Goal: Information Seeking & Learning: Learn about a topic

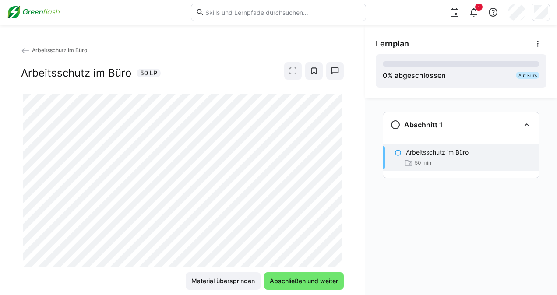
scroll to position [31, 0]
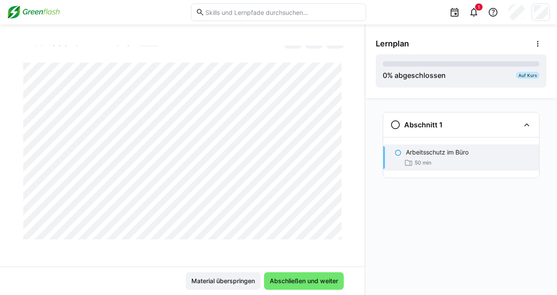
click at [340, 193] on div "Arbeitsschutz im Büro Arbeitsschutz im Büro 50 LP" at bounding box center [182, 156] width 365 height 221
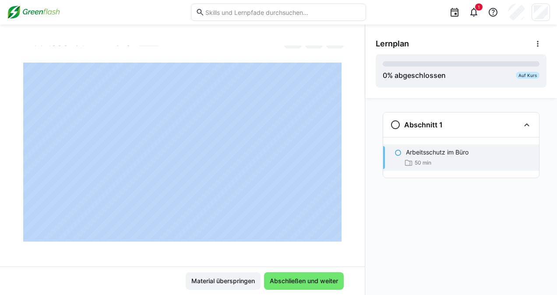
drag, startPoint x: 344, startPoint y: 219, endPoint x: 337, endPoint y: 226, distance: 9.6
click at [337, 226] on app-classroom-main-layout "Arbeitsschutz im Büro Arbeitsschutz im Büro 50 LP Material überspringen Abschli…" at bounding box center [182, 171] width 365 height 250
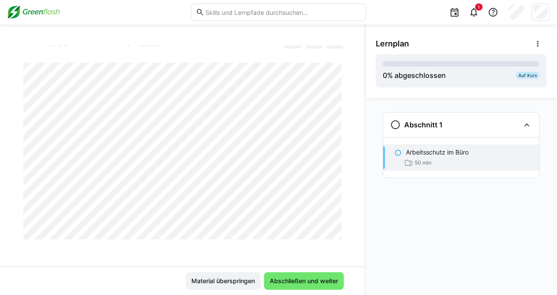
click at [334, 234] on div at bounding box center [343, 229] width 21 height 18
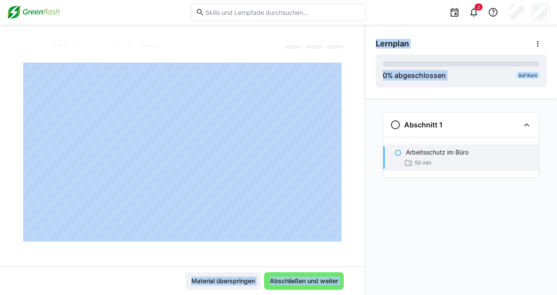
drag, startPoint x: 365, startPoint y: 116, endPoint x: 364, endPoint y: 149, distance: 32.4
click at [364, 149] on div "Arbeitsschutz im Büro Arbeitsschutz im Büro 50 LP Material überspringen Abschli…" at bounding box center [278, 160] width 557 height 271
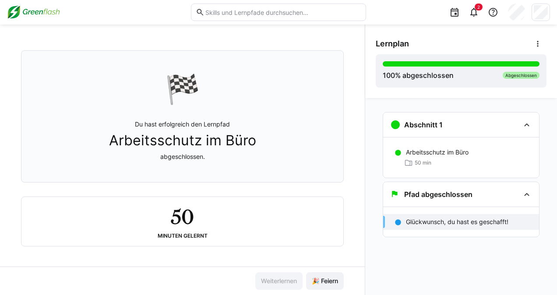
scroll to position [42, 0]
click at [325, 280] on span "🎉 Feiern" at bounding box center [324, 281] width 29 height 9
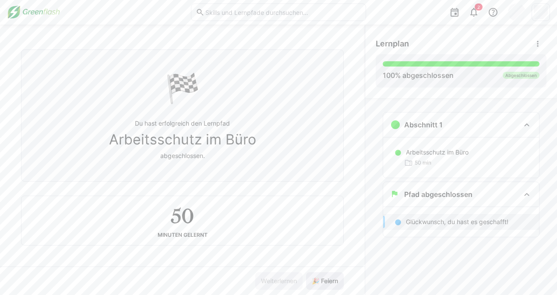
click at [324, 281] on span "🎉 Feiern" at bounding box center [324, 281] width 29 height 9
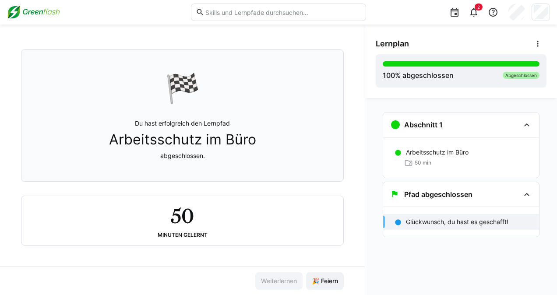
click at [469, 220] on p "Glückwunsch, du hast es geschafft!" at bounding box center [457, 222] width 102 height 9
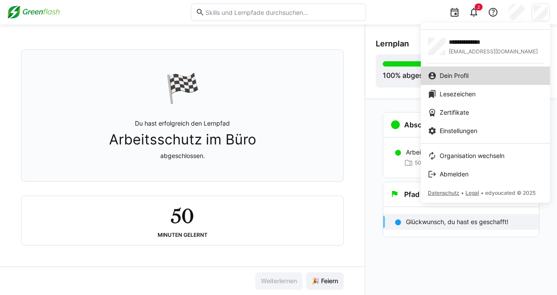
click at [450, 70] on link "Dein Profil" at bounding box center [485, 76] width 129 height 18
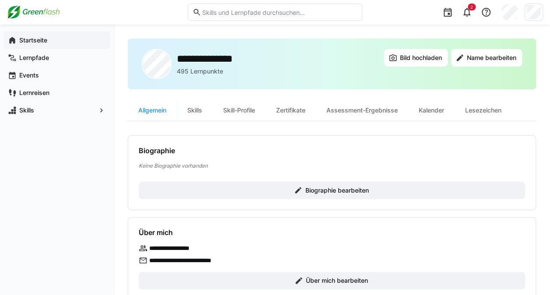
click at [0, 0] on app-navigation-label "Startseite" at bounding box center [0, 0] width 0 height 0
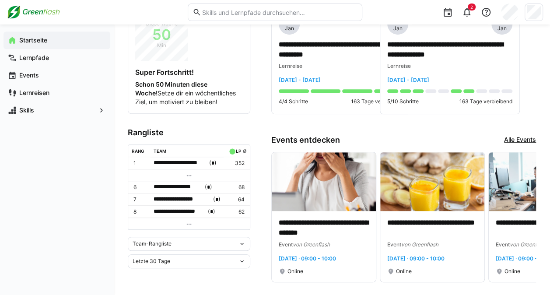
scroll to position [237, 0]
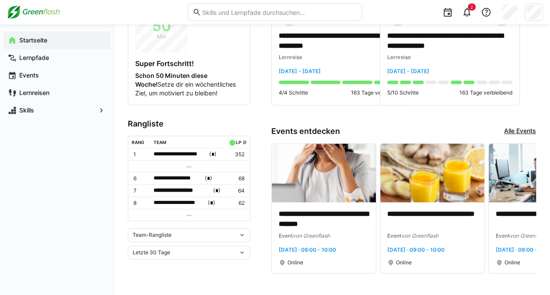
click at [243, 232] on eds-icon at bounding box center [242, 235] width 7 height 7
click at [176, 261] on div "Individuelle Rangliste" at bounding box center [189, 263] width 112 height 7
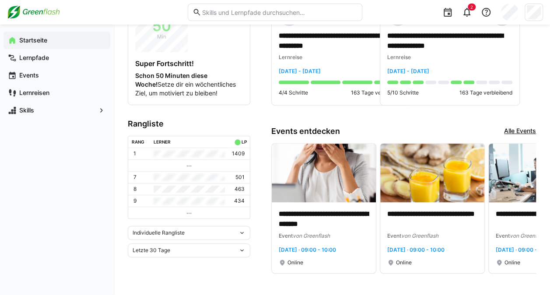
click at [229, 249] on div "Letzte 30 Tage" at bounding box center [186, 250] width 106 height 6
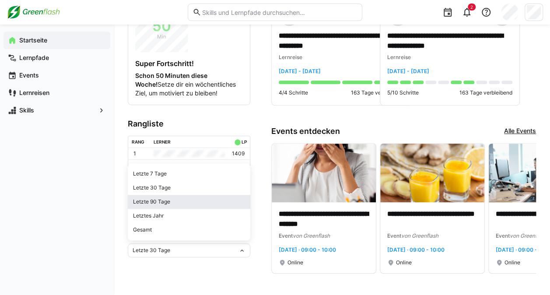
click at [176, 198] on div "Letzte 90 Tage" at bounding box center [189, 201] width 112 height 7
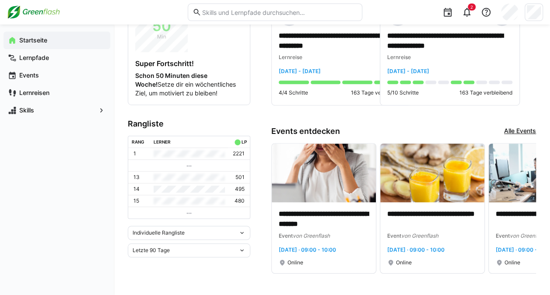
click at [239, 248] on eds-icon at bounding box center [242, 250] width 7 height 7
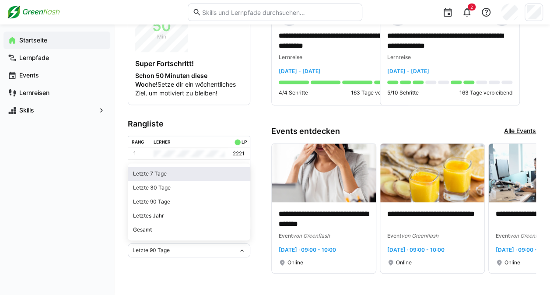
click at [162, 173] on div "Letzte 7 Tage" at bounding box center [189, 173] width 112 height 7
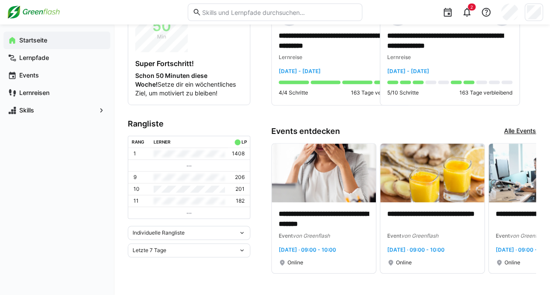
click at [245, 249] on eds-icon at bounding box center [242, 250] width 7 height 7
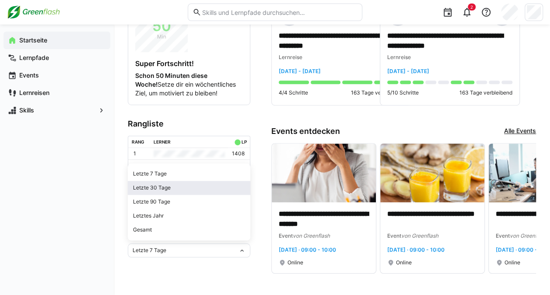
click at [167, 186] on div "Letzte 30 Tage" at bounding box center [189, 187] width 112 height 7
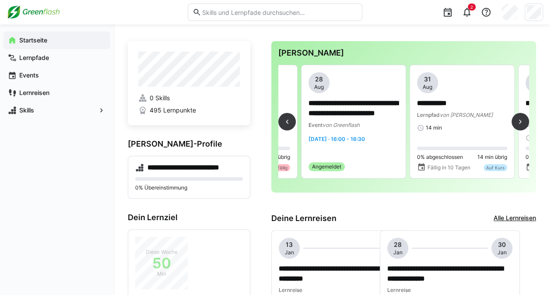
scroll to position [0, 89]
